Goal: Contribute content: Add original content to the website for others to see

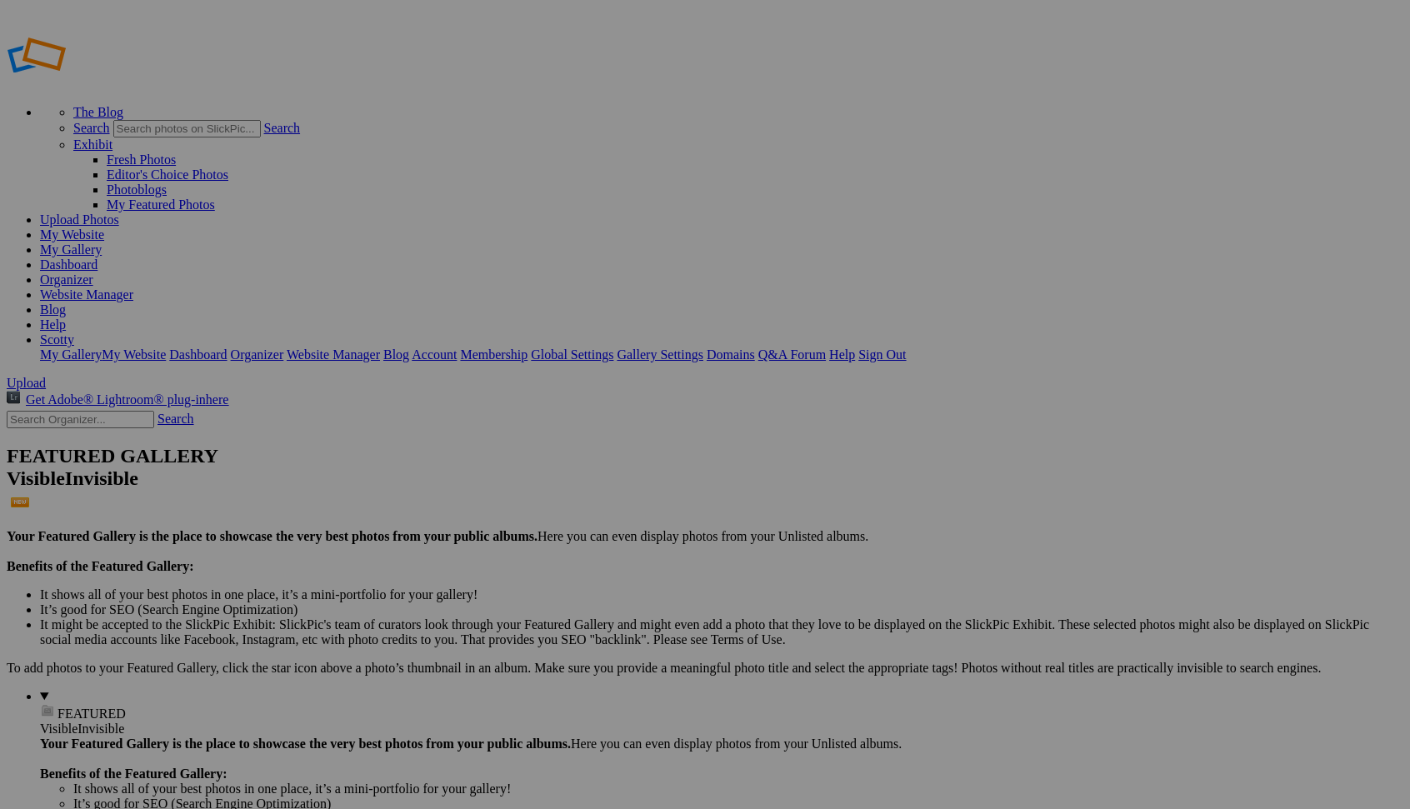
type input "D"
type input "[PERSON_NAME]"
click at [556, 488] on link "Create" at bounding box center [538, 495] width 35 height 14
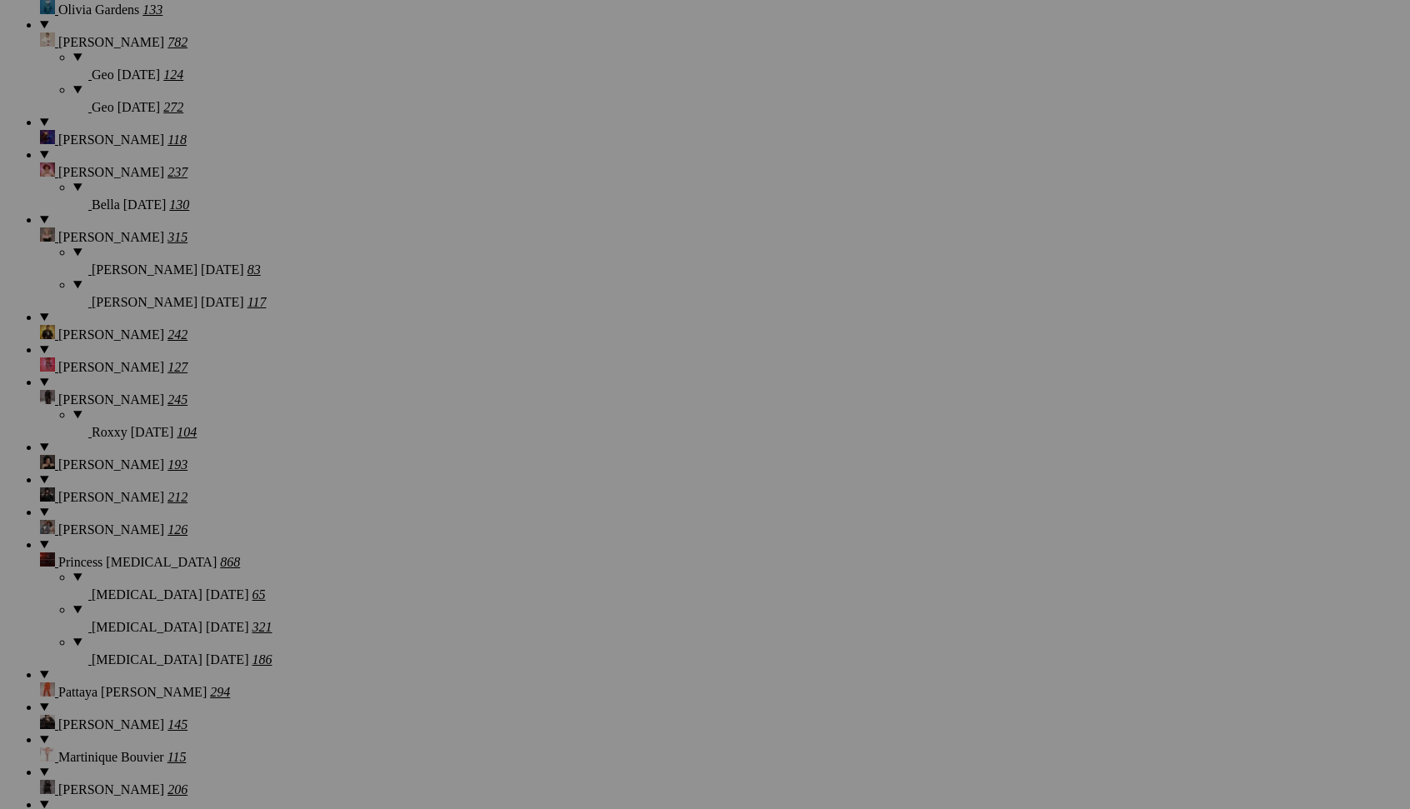
scroll to position [16646, 0]
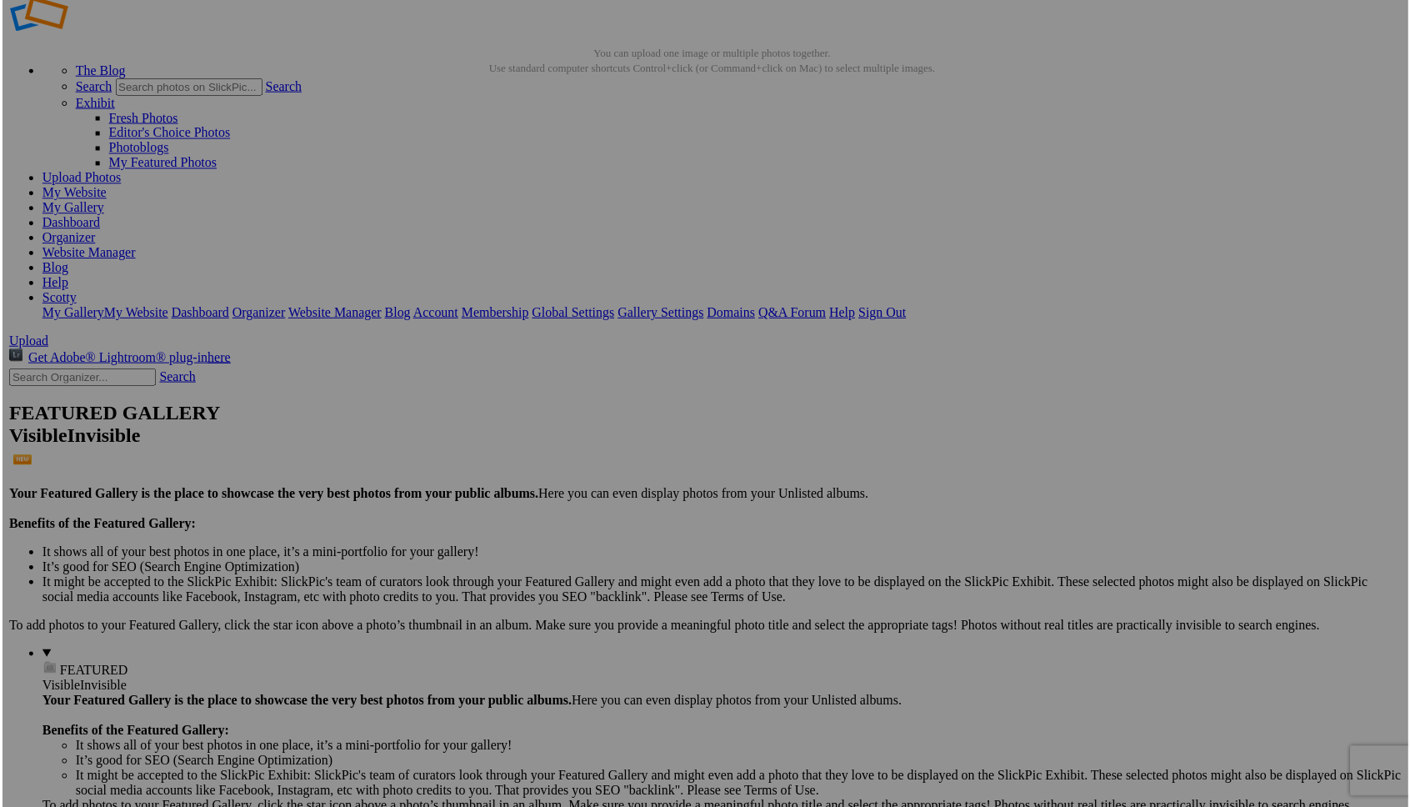
scroll to position [45, 0]
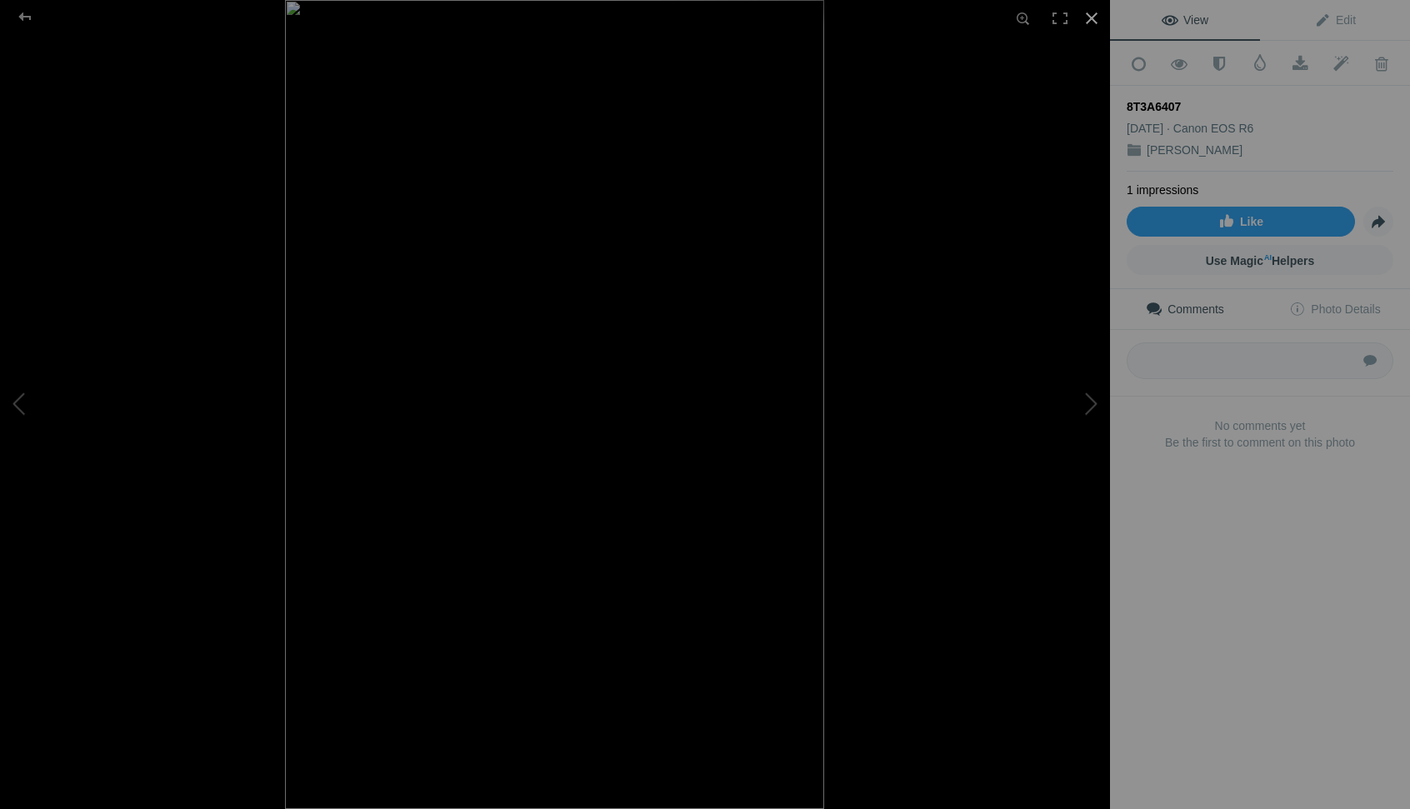
click at [1089, 18] on div at bounding box center [1091, 18] width 37 height 37
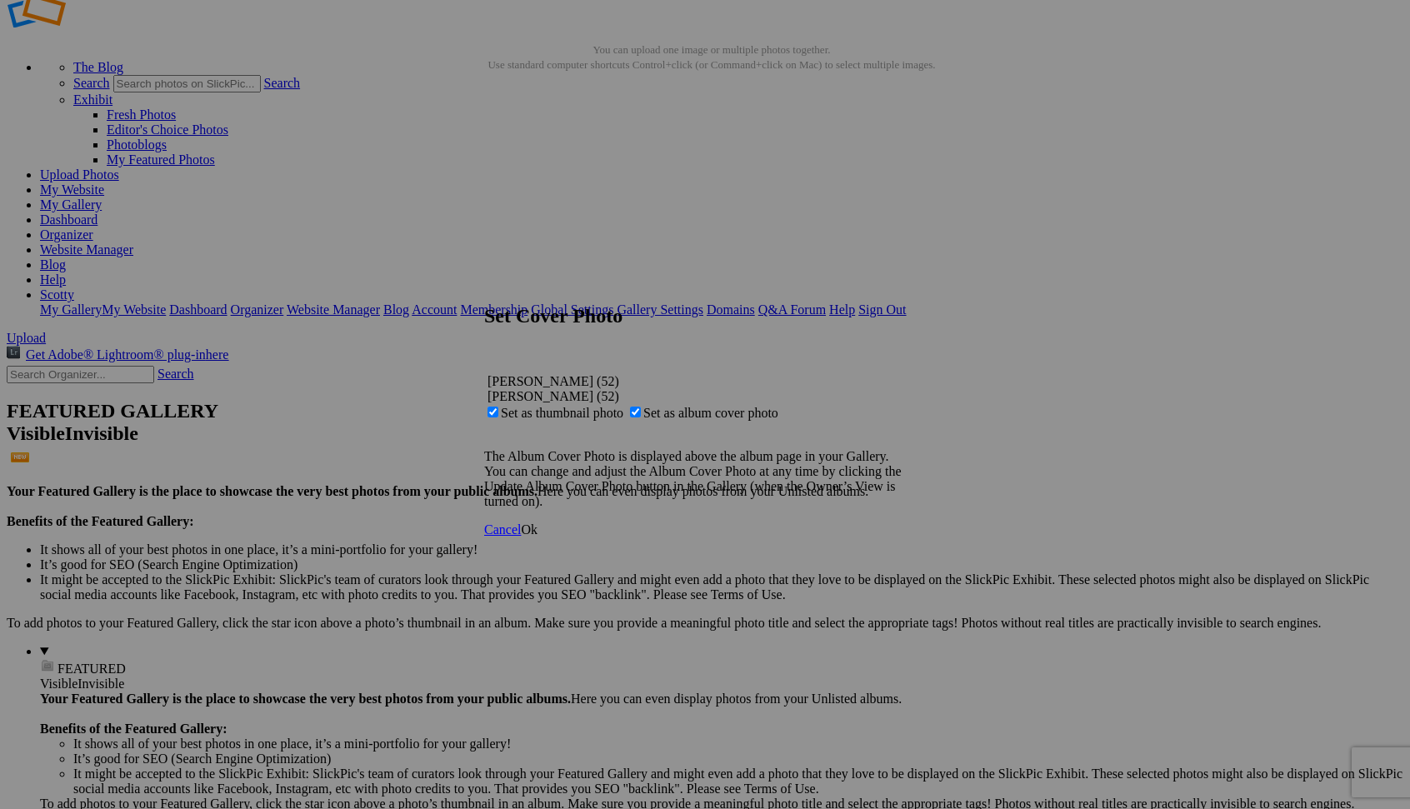
click at [538, 537] on span "Ok" at bounding box center [529, 530] width 17 height 14
